Goal: Task Accomplishment & Management: Manage account settings

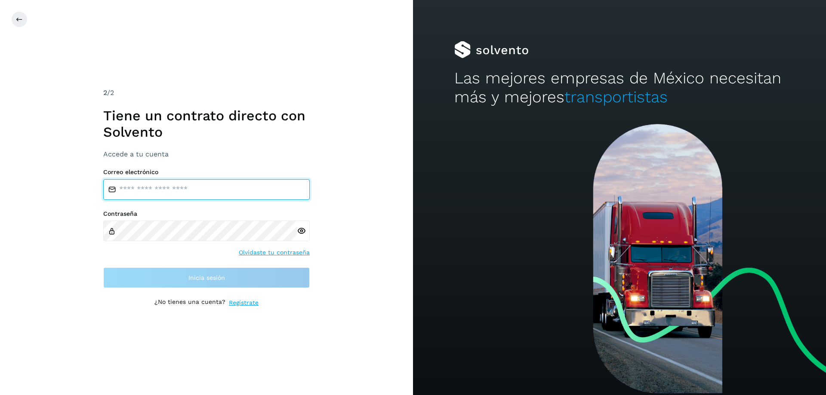
click at [140, 191] on input "email" at bounding box center [206, 189] width 206 height 21
type input "**********"
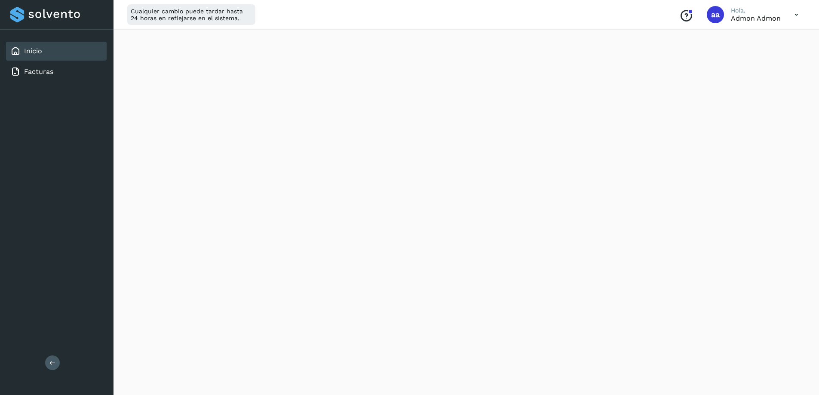
scroll to position [129, 0]
click at [40, 71] on link "Facturas" at bounding box center [38, 72] width 29 height 8
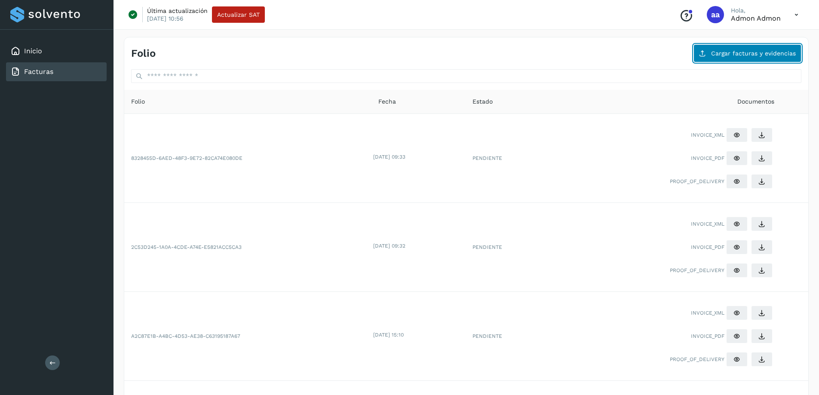
click at [750, 54] on span "Cargar facturas y evidencias" at bounding box center [753, 53] width 85 height 6
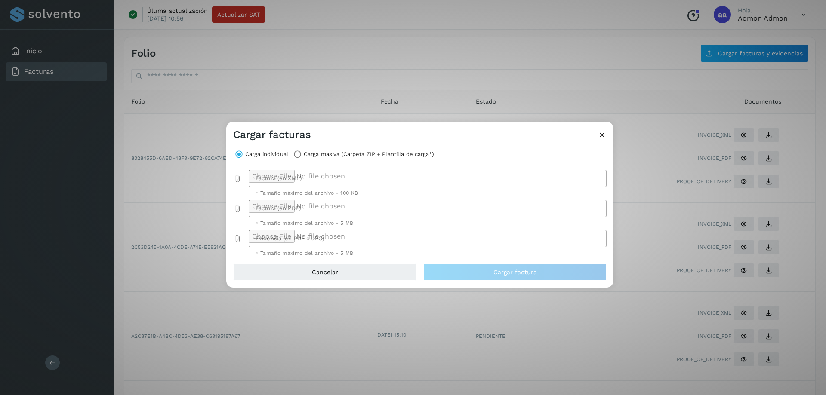
click at [236, 179] on icon "Factura (en XML) prepended action" at bounding box center [237, 178] width 9 height 9
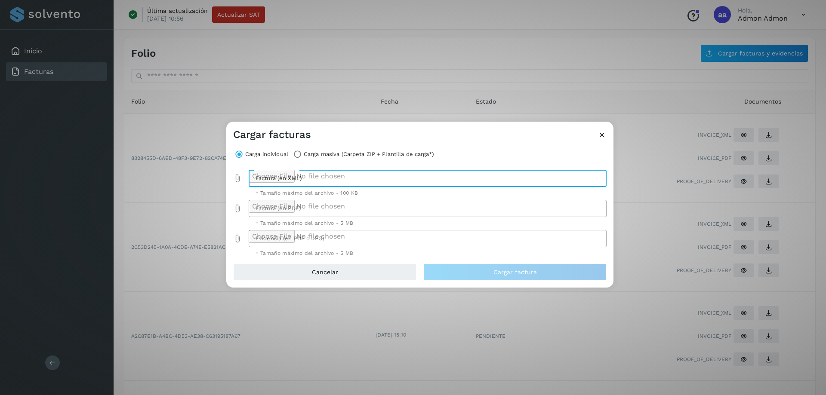
type input "**********"
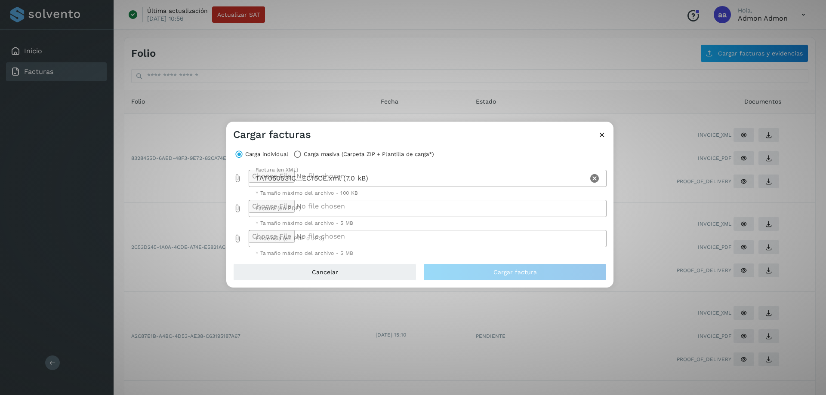
click at [236, 208] on icon "Factura (en PDF) prepended action" at bounding box center [237, 208] width 9 height 9
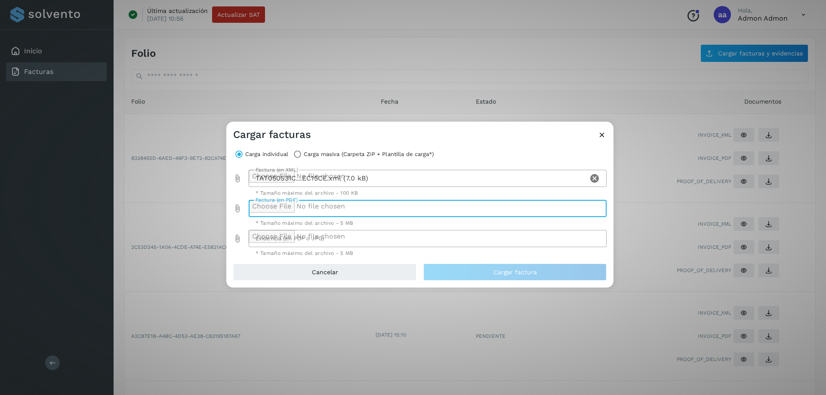
type input "**********"
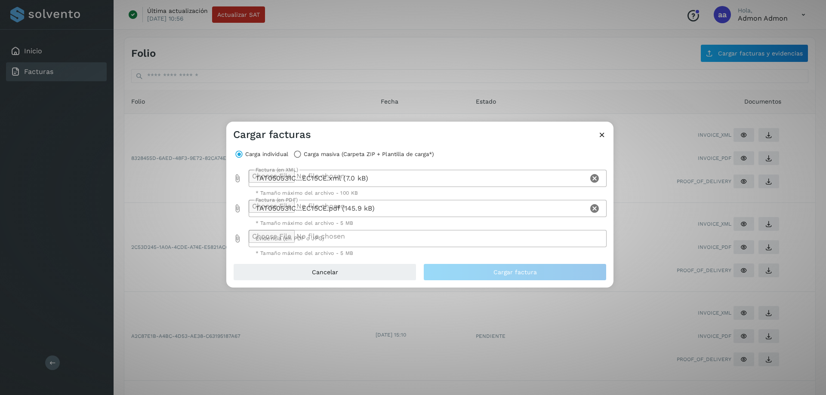
click at [236, 239] on icon "Evidencia (en PDF o JPG) prepended action" at bounding box center [237, 238] width 9 height 9
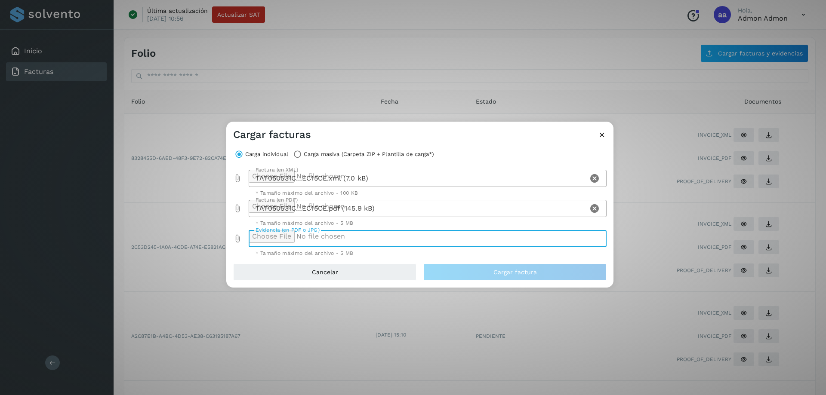
type input "**********"
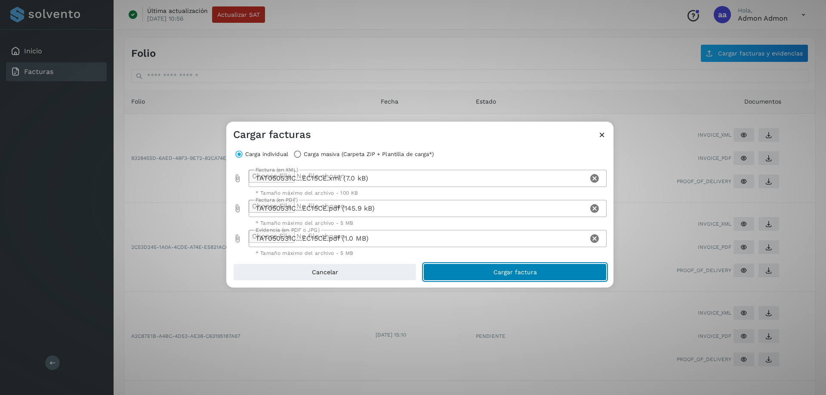
click at [528, 274] on span "Cargar factura" at bounding box center [514, 272] width 43 height 6
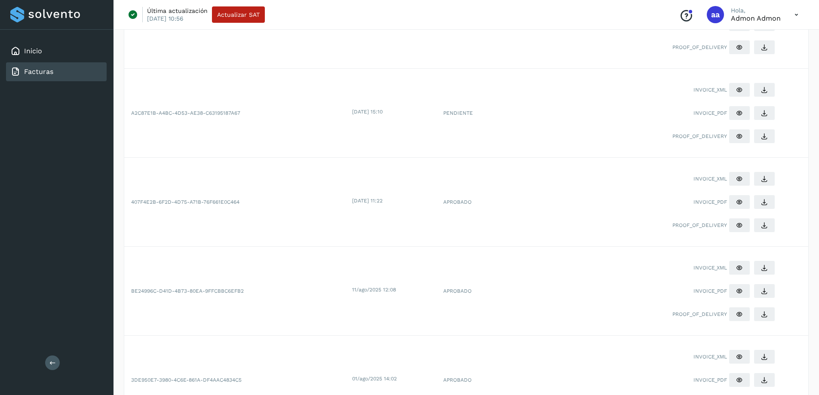
scroll to position [258, 0]
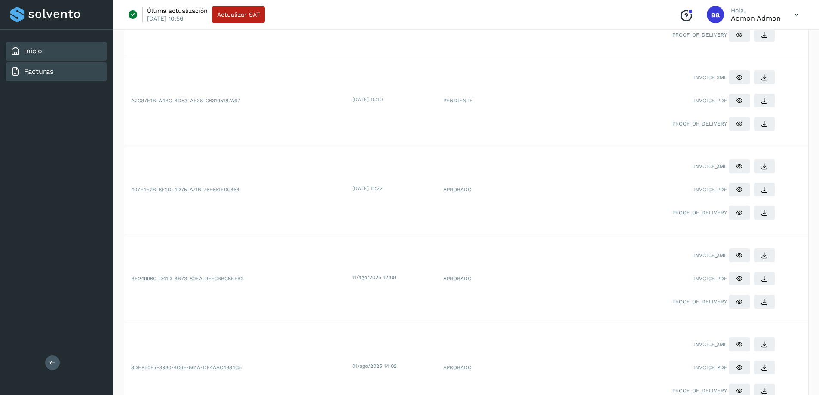
click at [42, 49] on div "Inicio" at bounding box center [56, 51] width 101 height 19
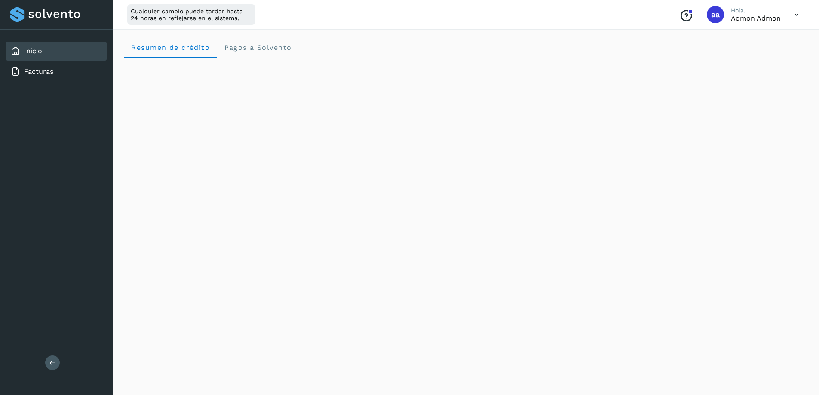
scroll to position [129, 0]
click at [43, 68] on link "Facturas" at bounding box center [38, 72] width 29 height 8
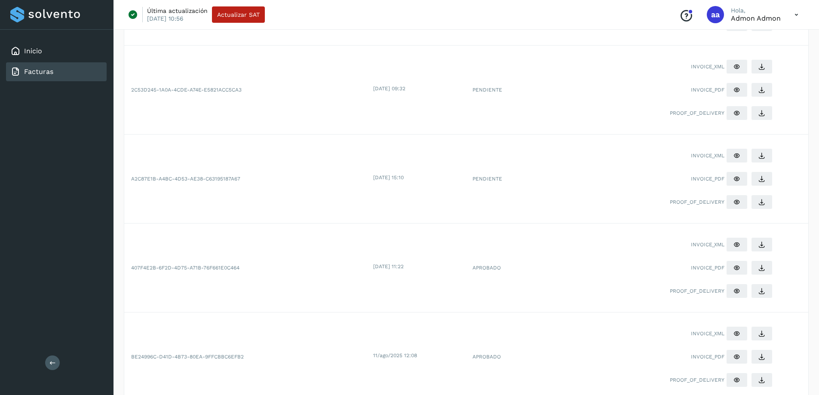
scroll to position [258, 0]
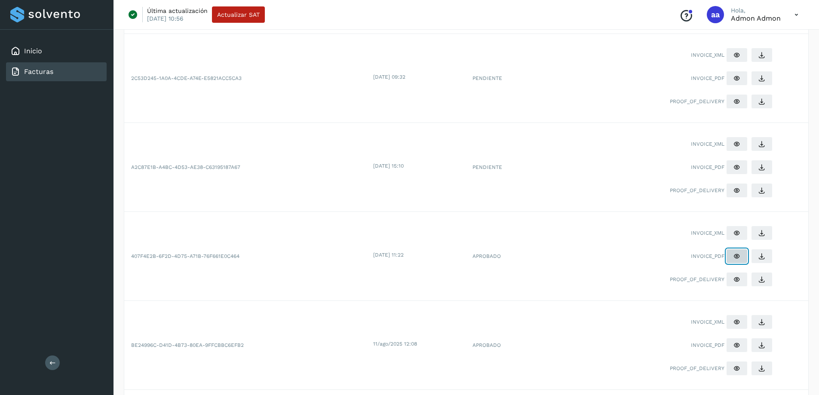
click at [740, 259] on icon at bounding box center [737, 256] width 7 height 7
click at [740, 170] on icon at bounding box center [737, 167] width 7 height 7
click at [735, 167] on icon at bounding box center [737, 167] width 7 height 7
click at [732, 77] on button at bounding box center [736, 78] width 21 height 15
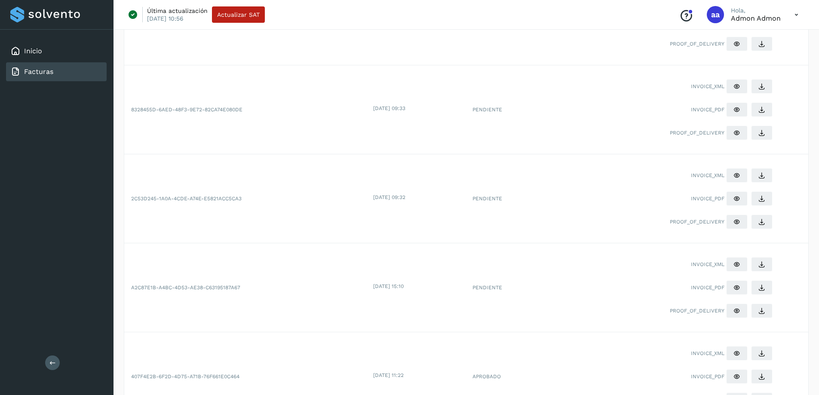
scroll to position [129, 0]
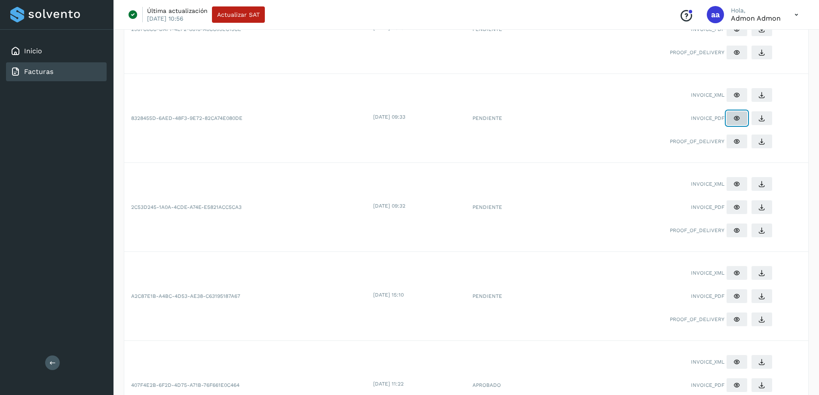
click at [738, 118] on icon at bounding box center [737, 118] width 7 height 7
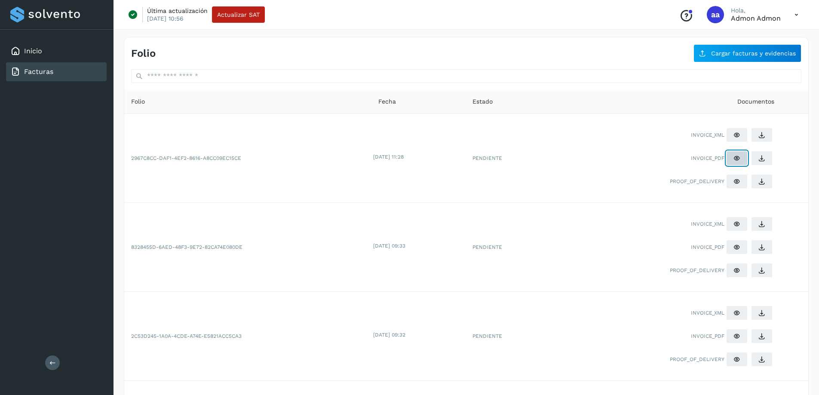
click at [737, 160] on icon at bounding box center [737, 158] width 7 height 7
click at [41, 53] on link "Inicio" at bounding box center [33, 51] width 18 height 8
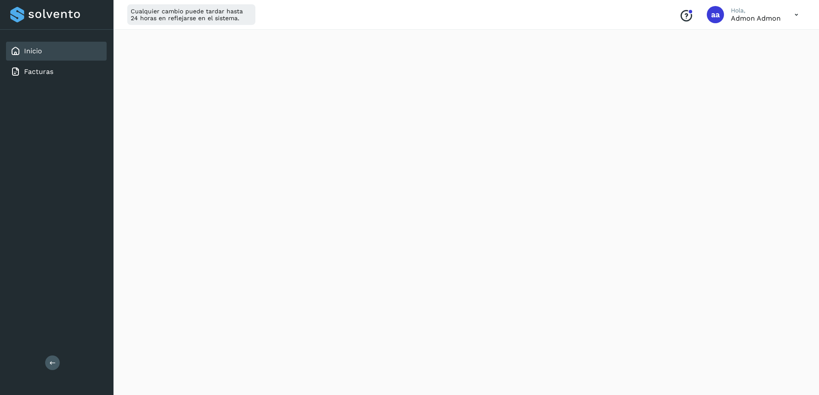
scroll to position [129, 0]
click at [799, 15] on icon at bounding box center [797, 15] width 18 height 18
click at [742, 57] on div "Cerrar sesión" at bounding box center [754, 55] width 102 height 16
